Goal: Information Seeking & Learning: Check status

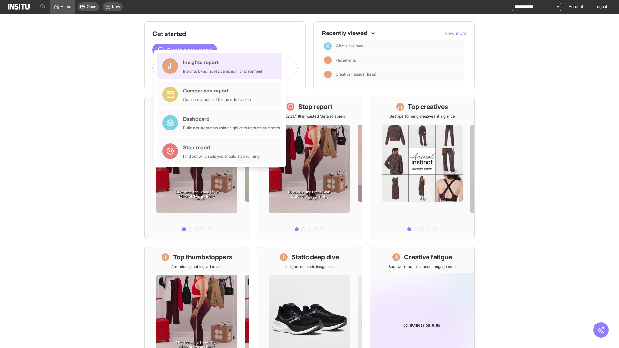
click at [221, 66] on div "Insights report Insights by ad, adset, campaign, or placement" at bounding box center [222, 65] width 79 height 15
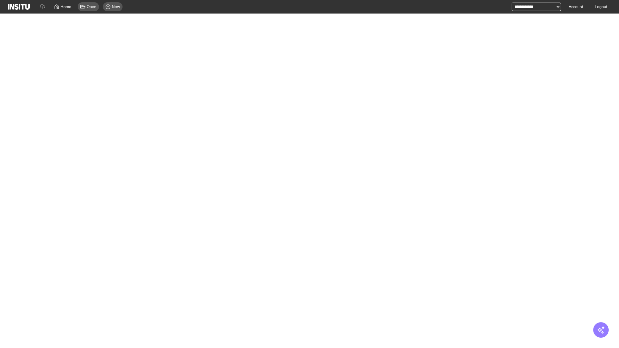
select select "**"
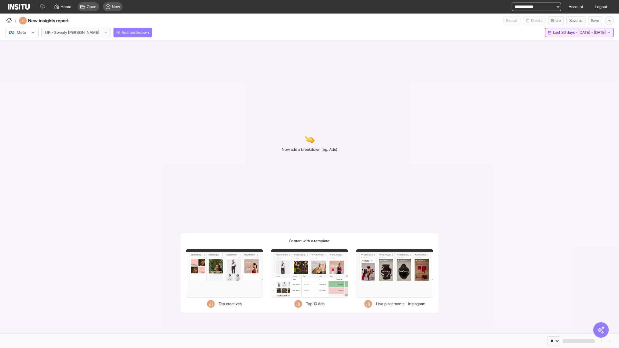
click at [565, 33] on span "Last 30 days - [DATE] - [DATE]" at bounding box center [578, 32] width 53 height 5
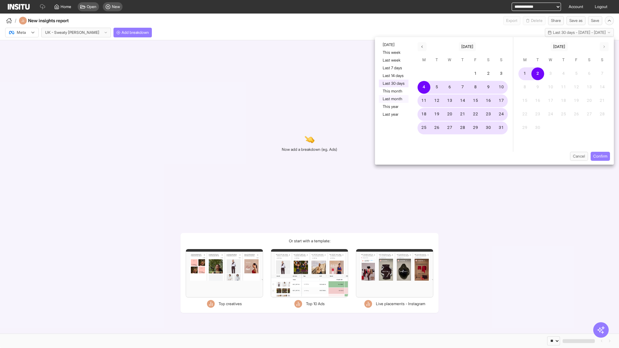
click at [393, 99] on button "Last month" at bounding box center [394, 99] width 30 height 8
